Goal: Task Accomplishment & Management: Use online tool/utility

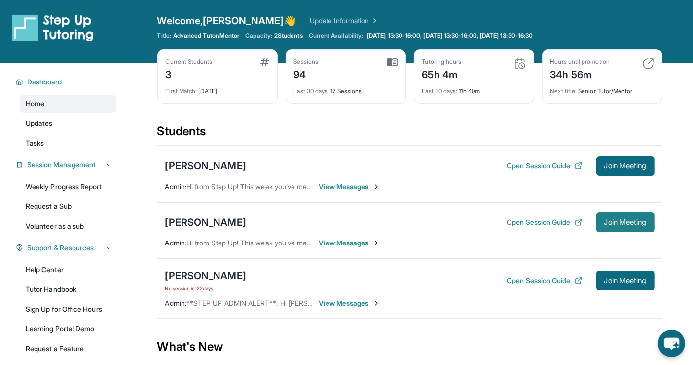
click at [619, 219] on span "Join Meeting" at bounding box center [626, 222] width 42 height 6
click at [629, 222] on span "Join Meeting" at bounding box center [626, 222] width 42 height 6
